Goal: Check status: Check status

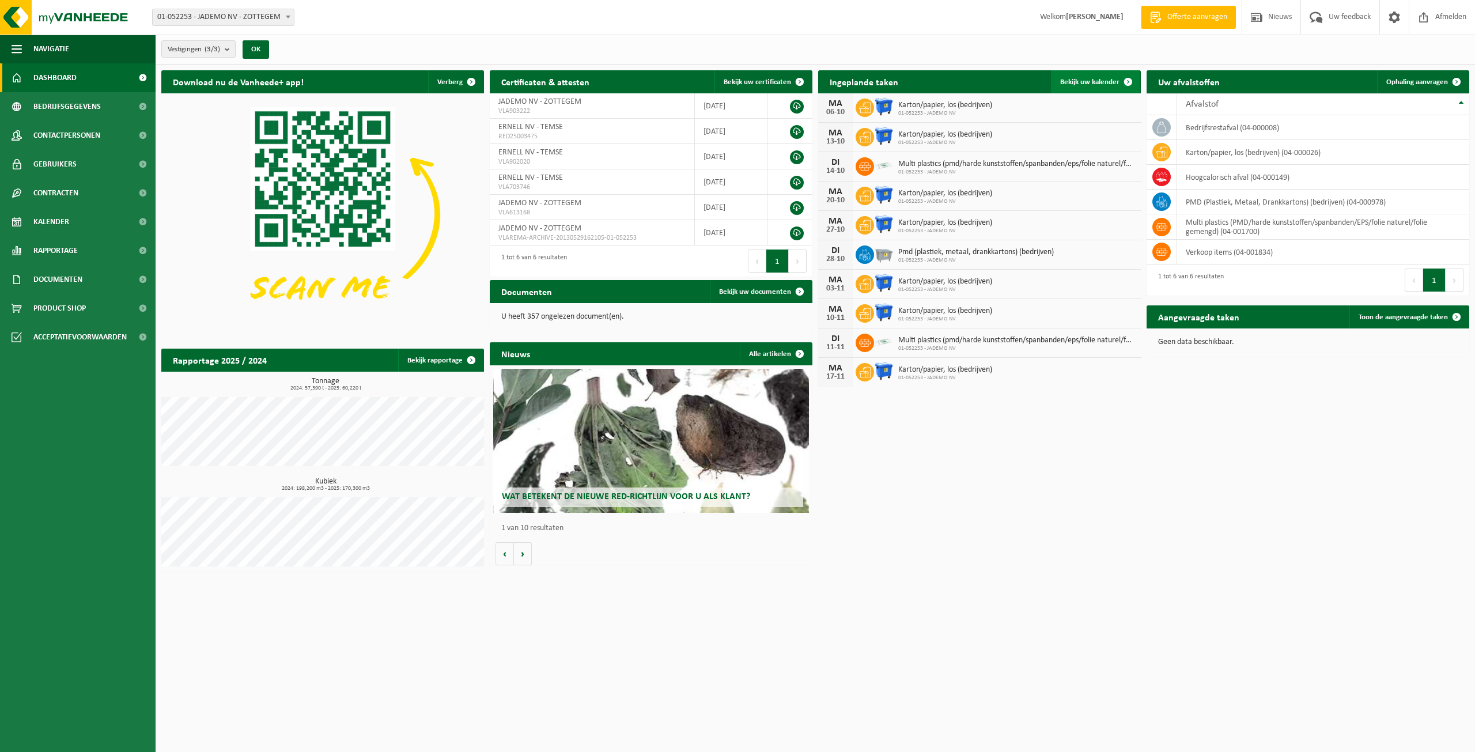
click at [1107, 87] on link "Bekijk uw kalender" at bounding box center [1095, 81] width 89 height 23
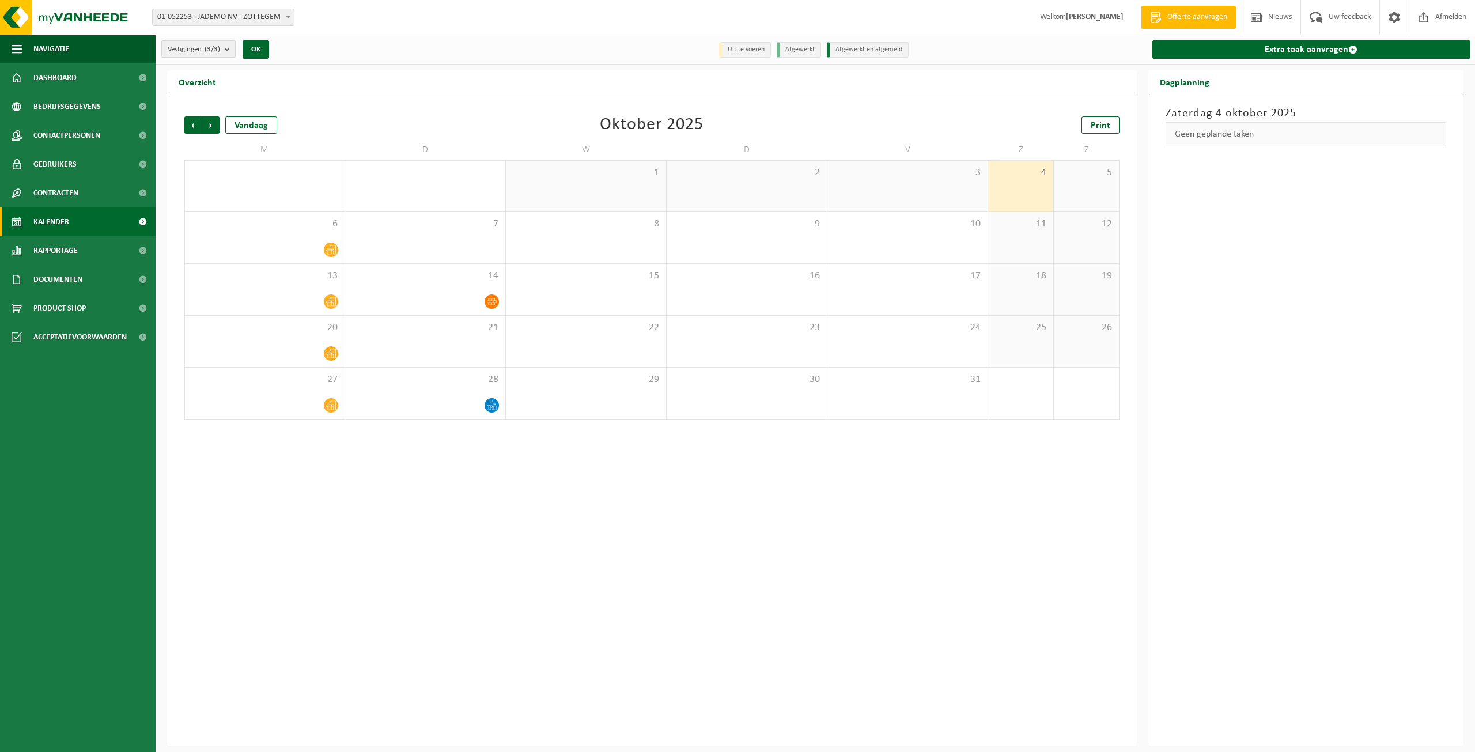
click at [230, 50] on b "submit" at bounding box center [230, 49] width 10 height 16
click at [296, 78] on button "Alles deselecteren" at bounding box center [301, 75] width 86 height 23
checkbox input "false"
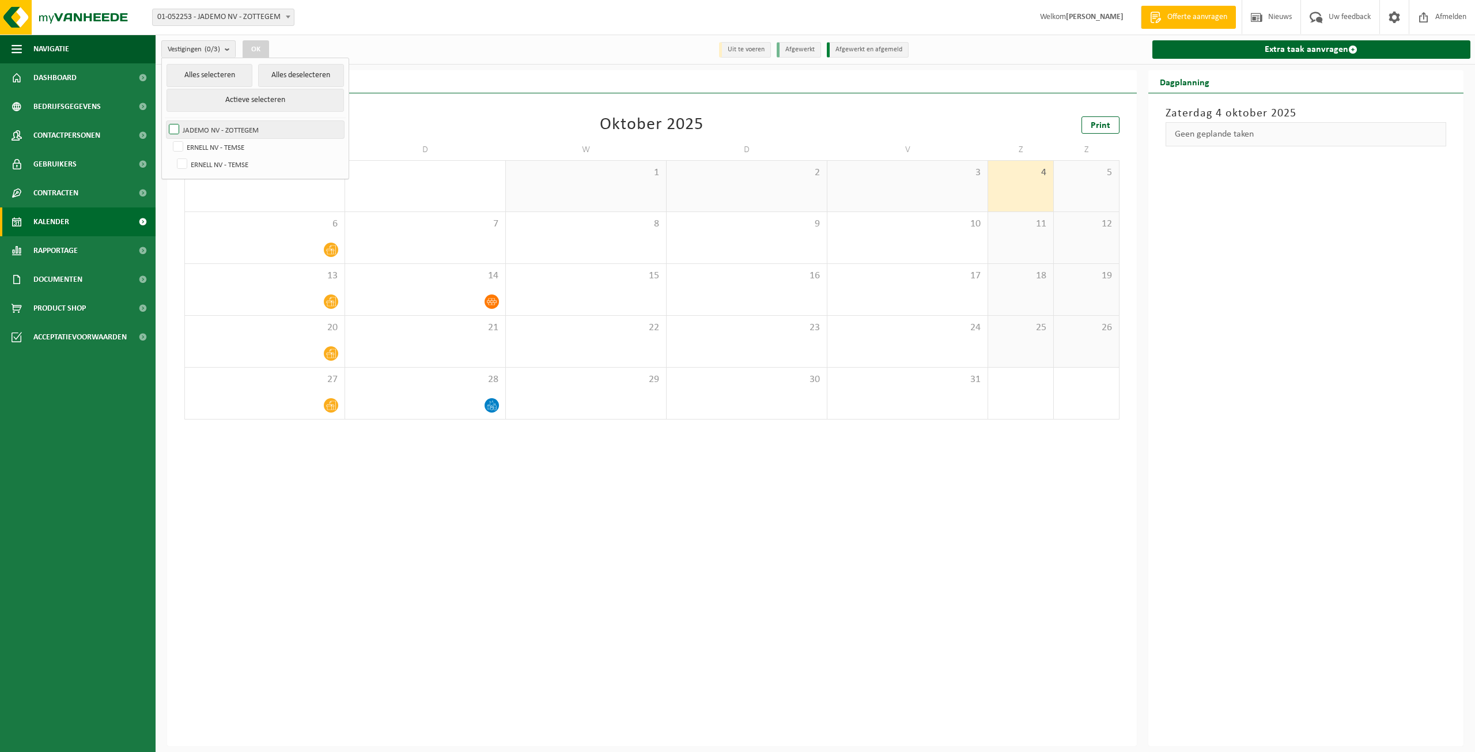
click at [226, 122] on label "JADEMO NV - ZOTTEGEM" at bounding box center [255, 129] width 177 height 17
click at [165, 121] on input "JADEMO NV - ZOTTEGEM" at bounding box center [164, 120] width 1 height 1
checkbox input "true"
click at [260, 44] on button "OK" at bounding box center [256, 49] width 27 height 18
click at [254, 47] on button "OK" at bounding box center [256, 49] width 27 height 18
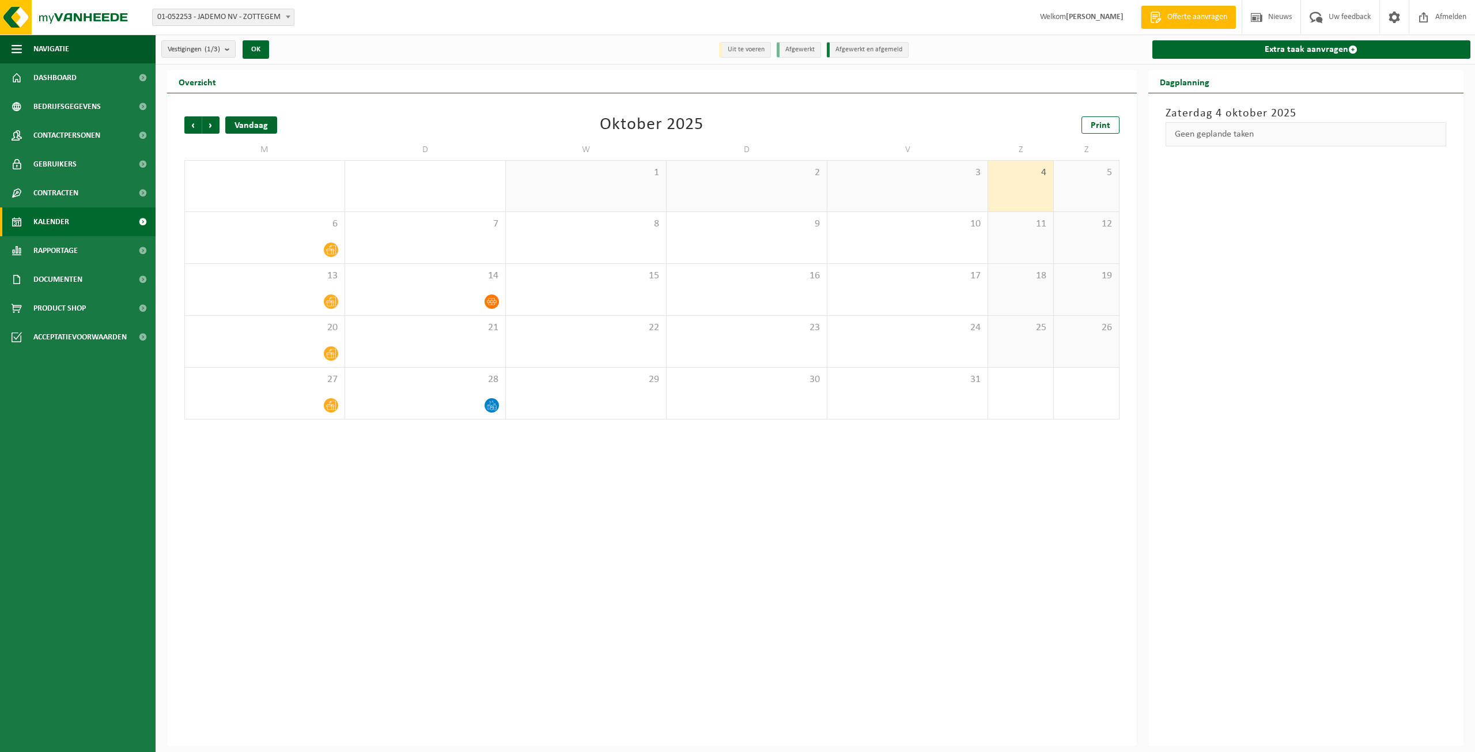
click at [255, 132] on div "Vandaag" at bounding box center [251, 124] width 52 height 17
click at [326, 245] on span at bounding box center [331, 250] width 14 height 14
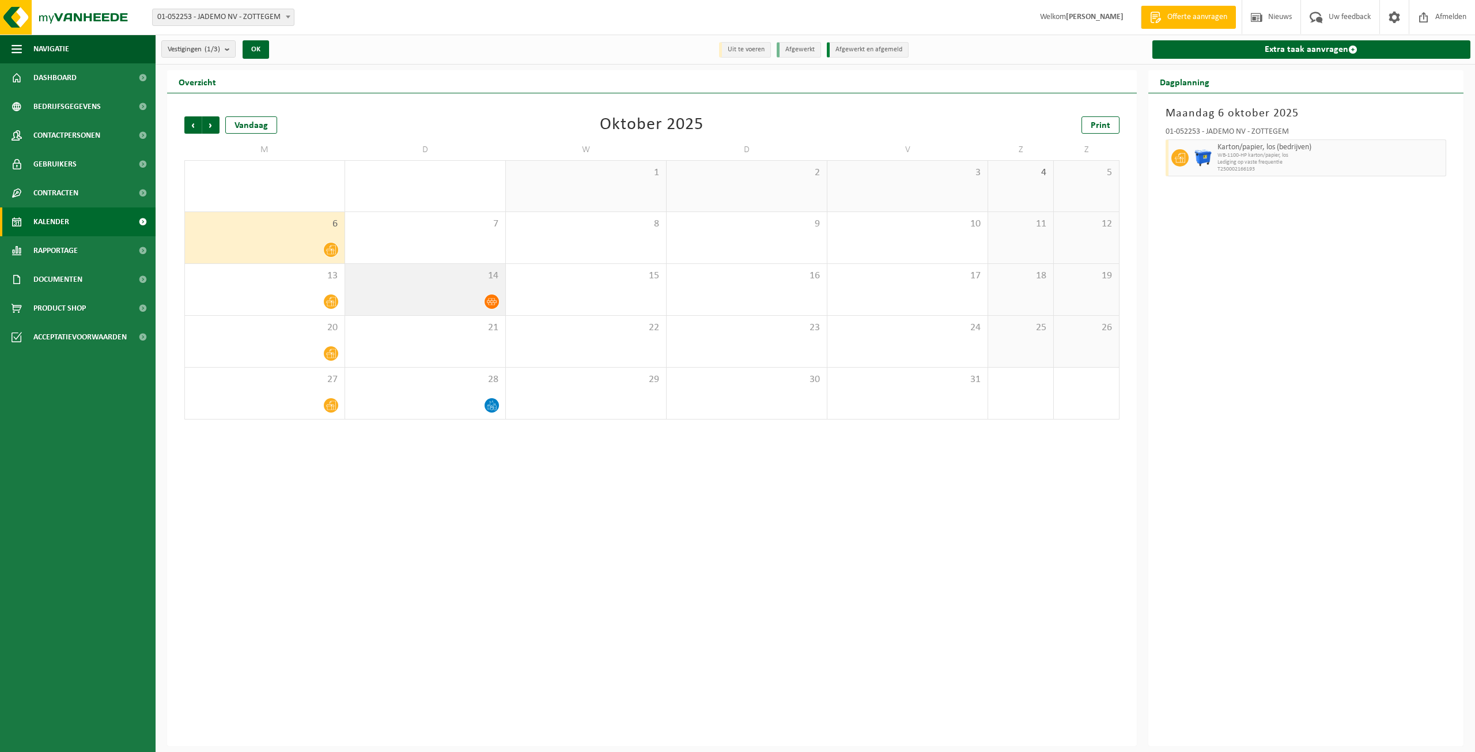
click at [492, 306] on icon at bounding box center [492, 302] width 10 height 10
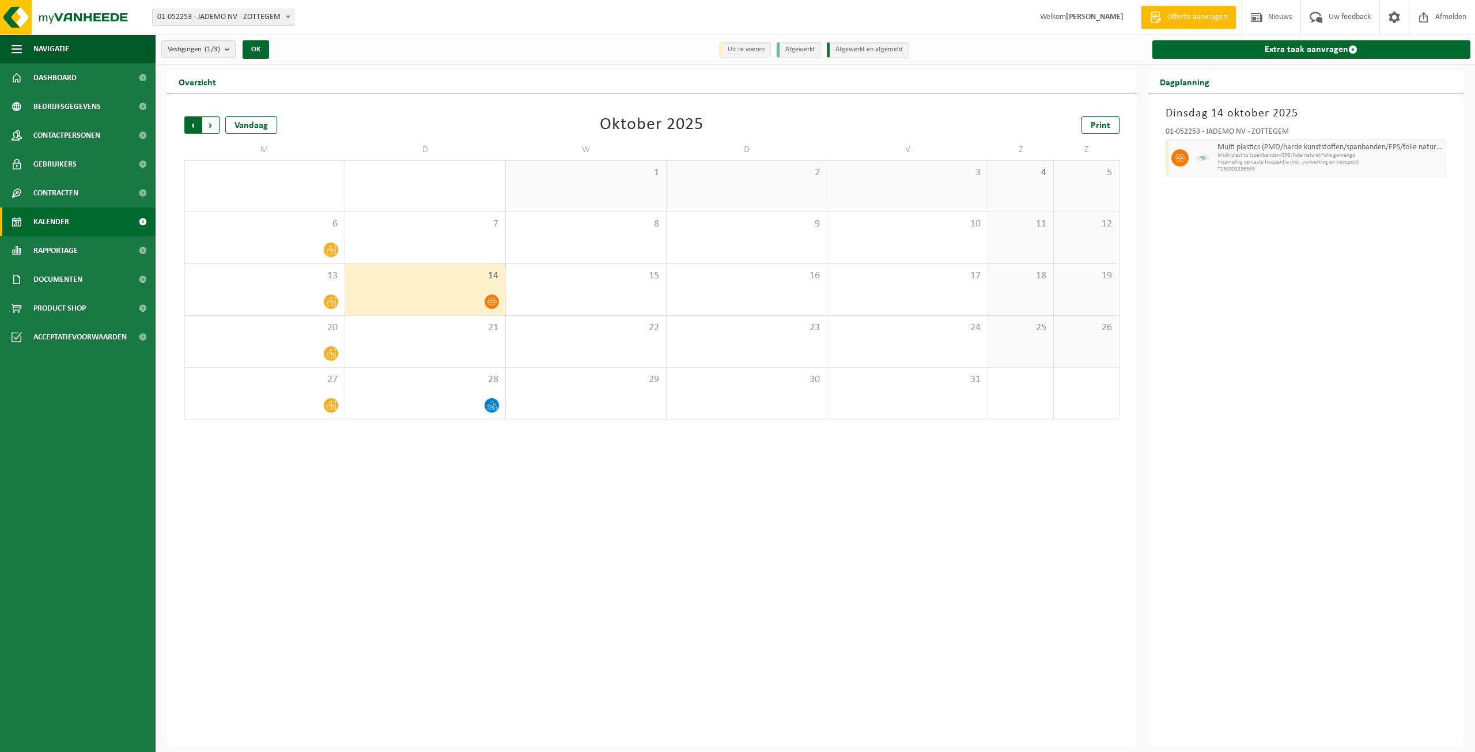
click at [209, 131] on span "Volgende" at bounding box center [210, 124] width 17 height 17
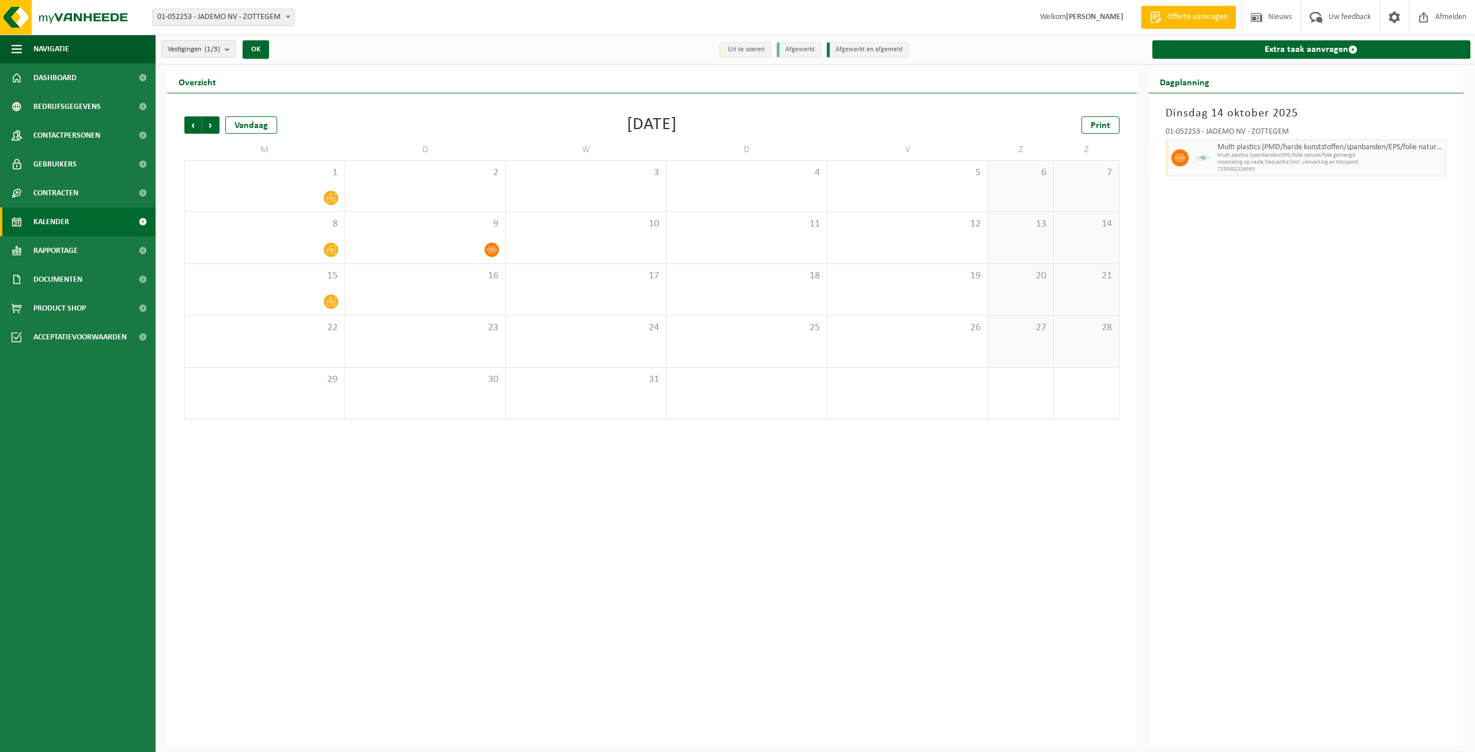
click at [209, 131] on span "Volgende" at bounding box center [210, 124] width 17 height 17
click at [209, 129] on span "Volgende" at bounding box center [210, 124] width 17 height 17
click at [190, 127] on span "Vorige" at bounding box center [192, 124] width 17 height 17
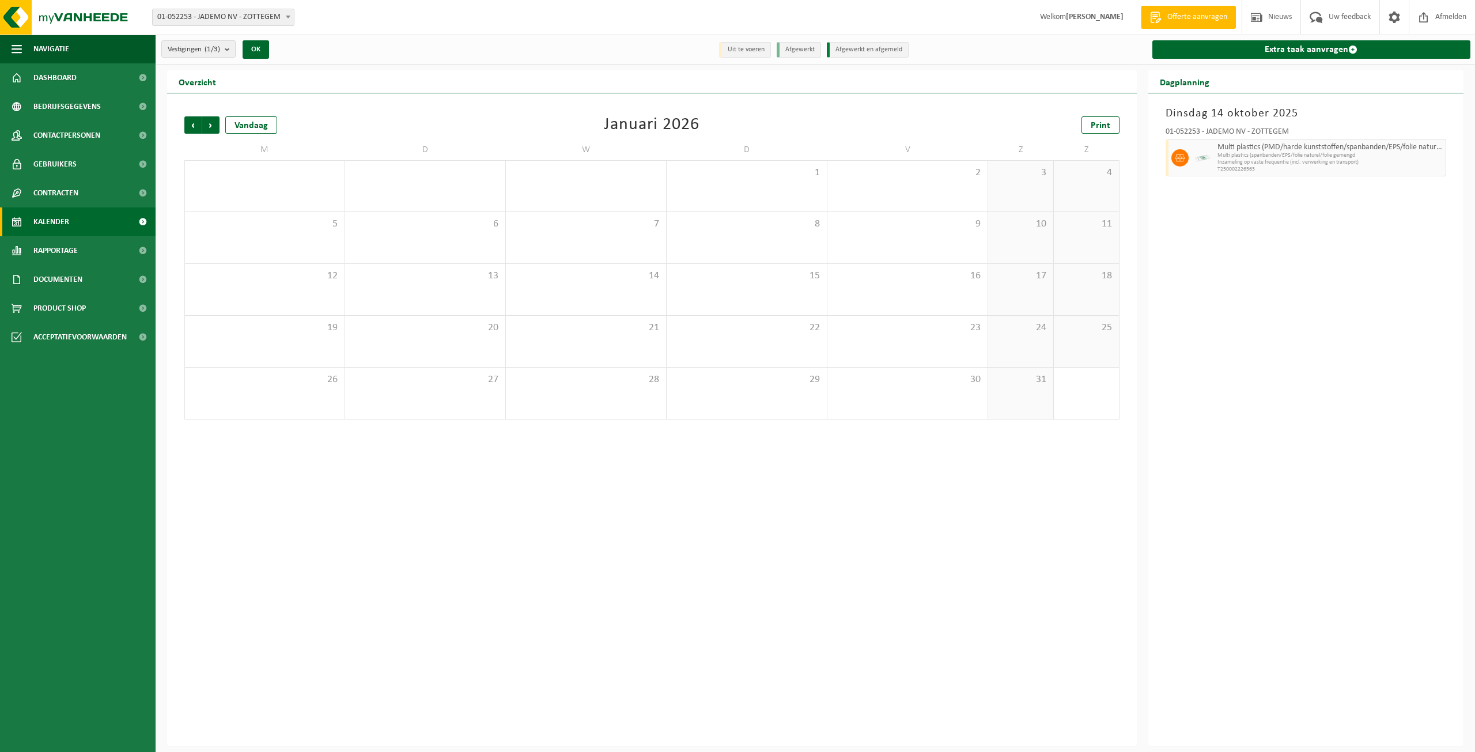
click at [190, 127] on span "Vorige" at bounding box center [192, 124] width 17 height 17
click at [496, 301] on div "1" at bounding box center [492, 301] width 14 height 15
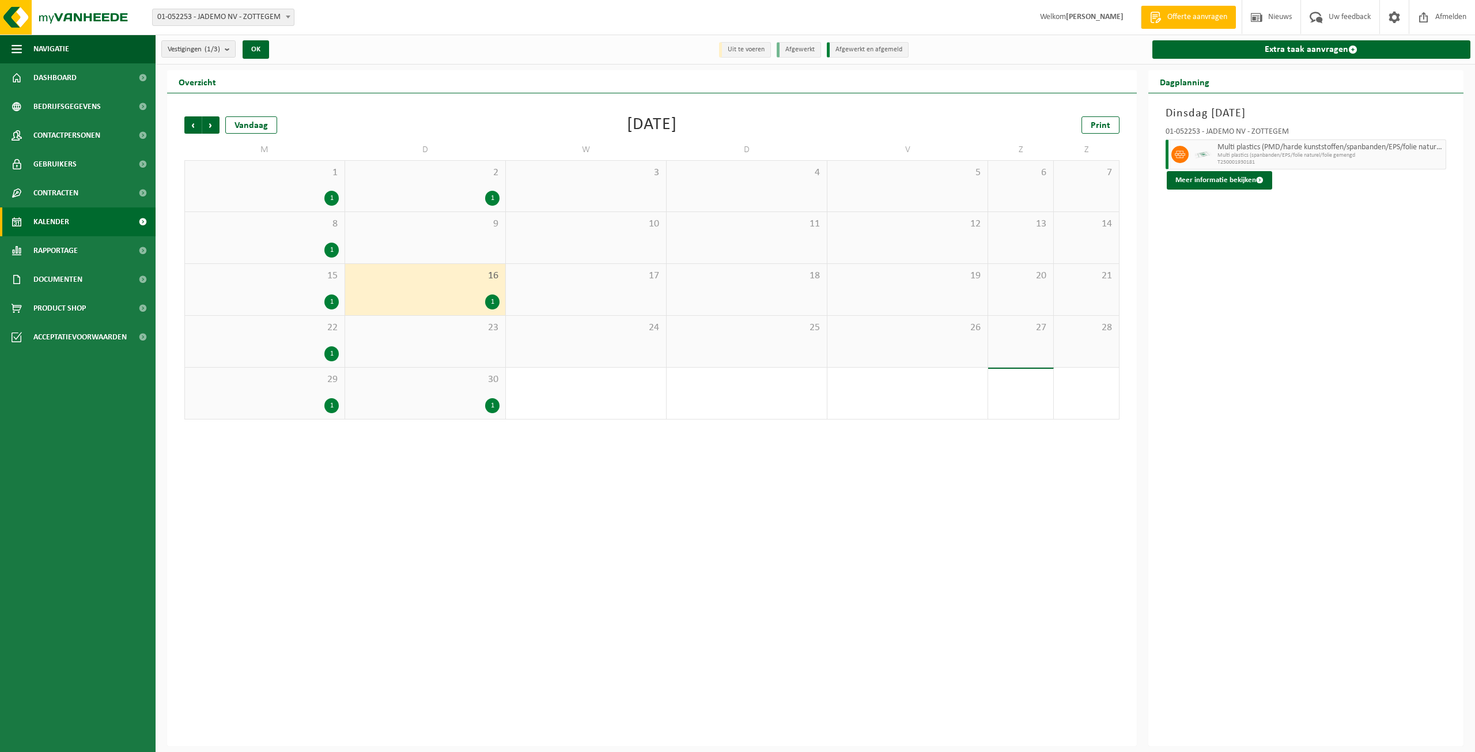
click at [489, 183] on div "2 1" at bounding box center [425, 186] width 160 height 51
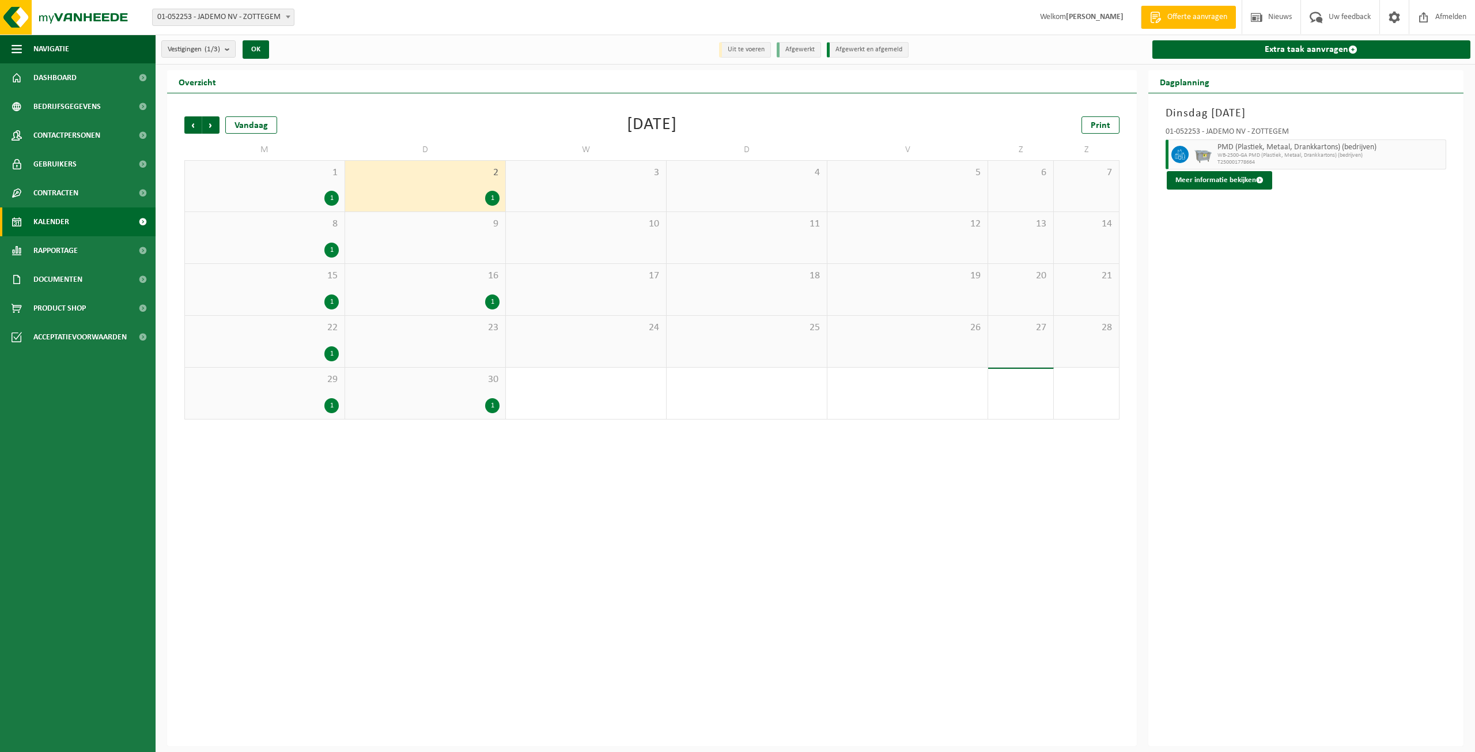
click at [330, 240] on div "8 1" at bounding box center [265, 237] width 160 height 51
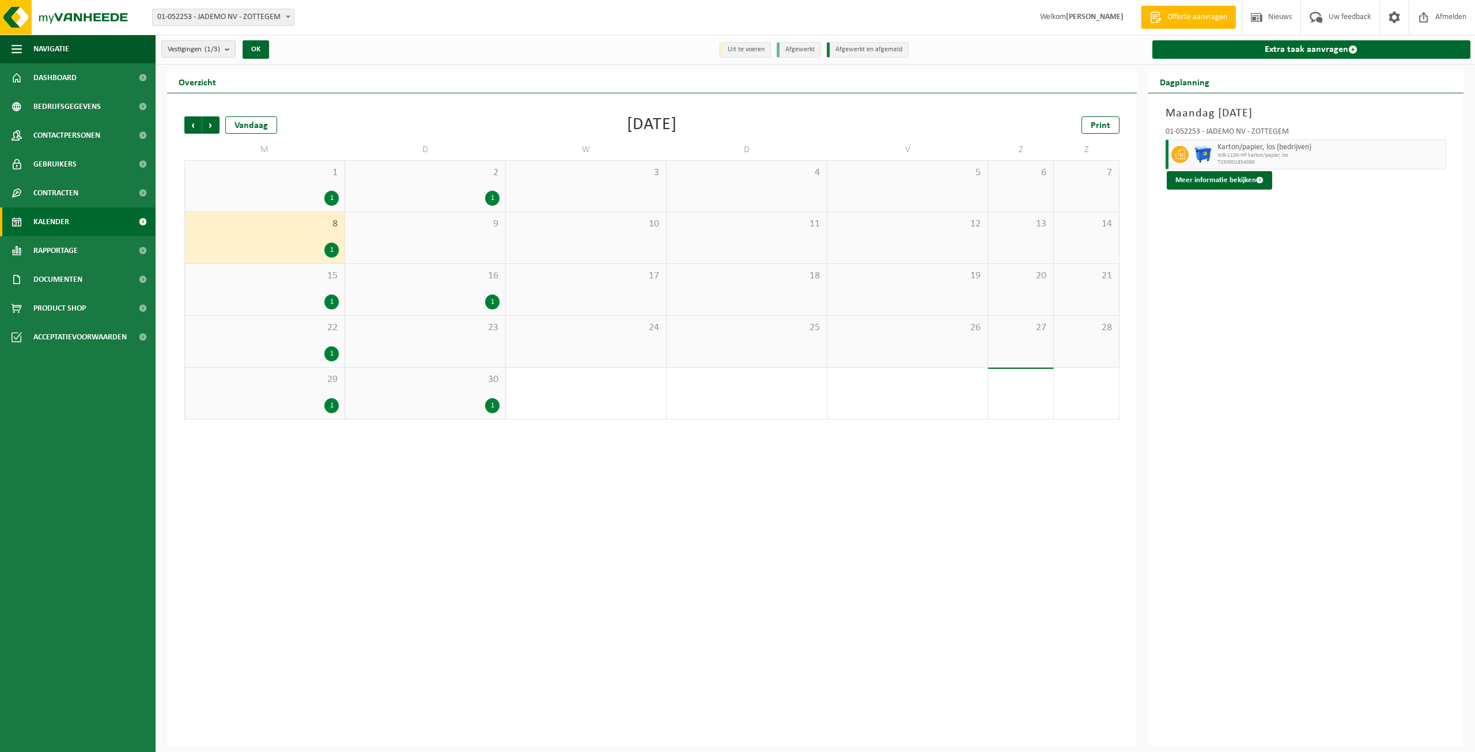
click at [319, 276] on span "15" at bounding box center [265, 276] width 148 height 13
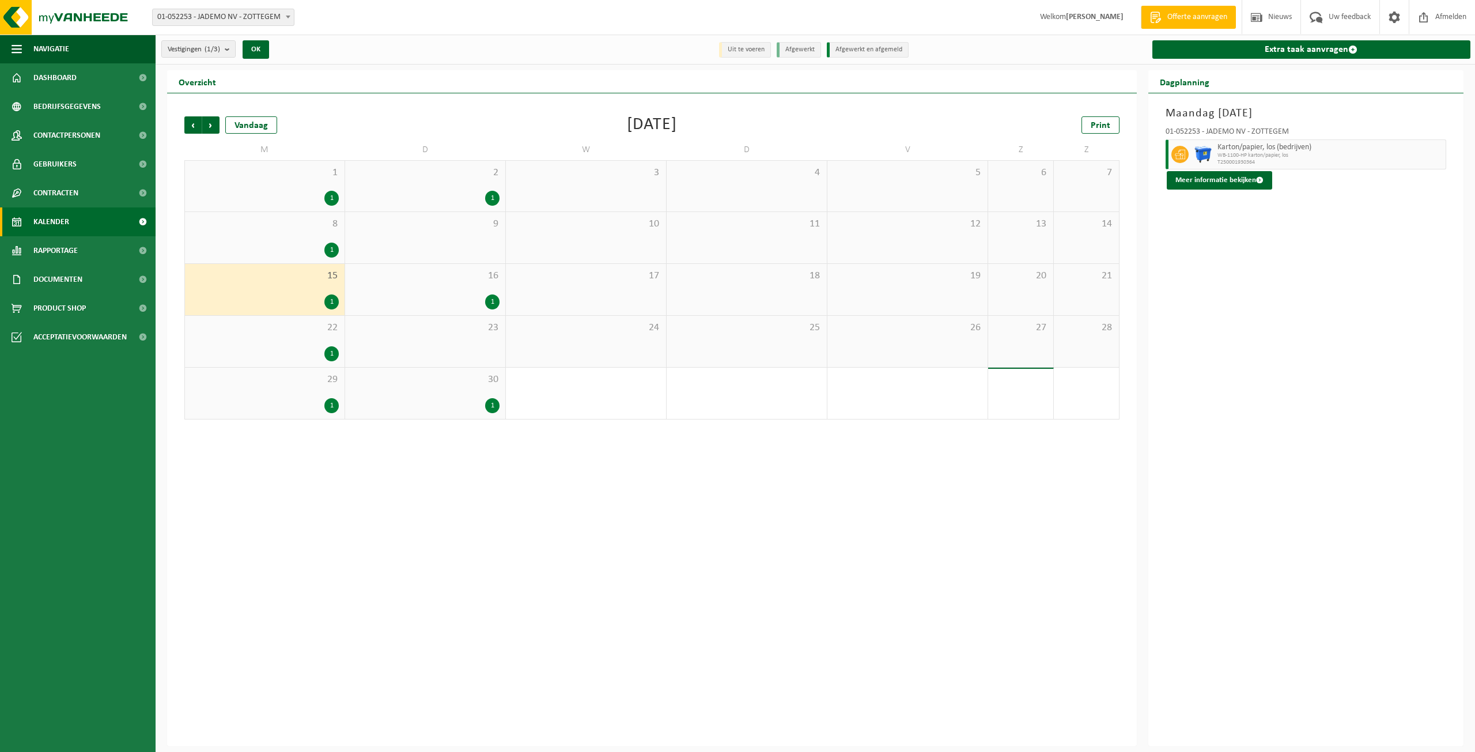
click at [323, 348] on div "1" at bounding box center [265, 353] width 148 height 15
click at [475, 404] on div "1" at bounding box center [425, 405] width 149 height 15
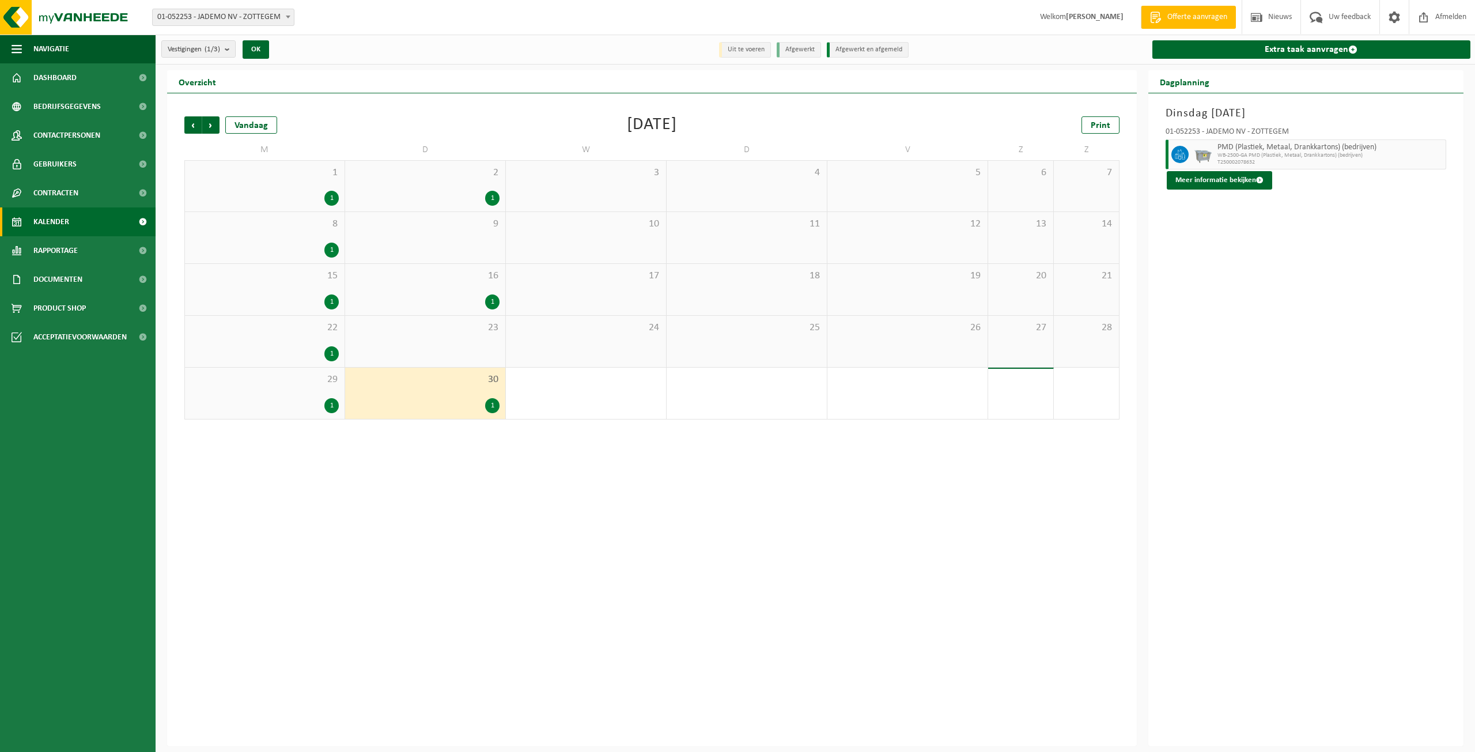
click at [500, 302] on div "1" at bounding box center [425, 301] width 149 height 15
